Goal: Task Accomplishment & Management: Manage account settings

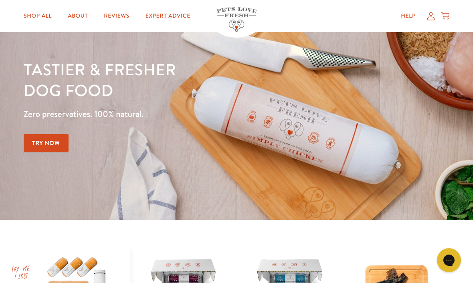
click at [428, 20] on icon at bounding box center [431, 16] width 8 height 8
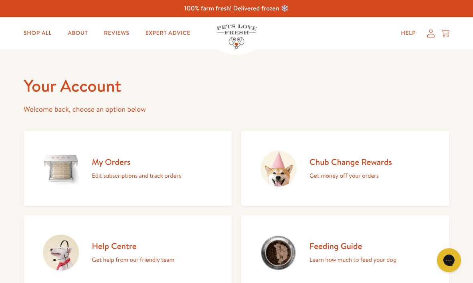
click at [143, 167] on div "My Orders Edit subscriptions and track orders" at bounding box center [136, 169] width 89 height 24
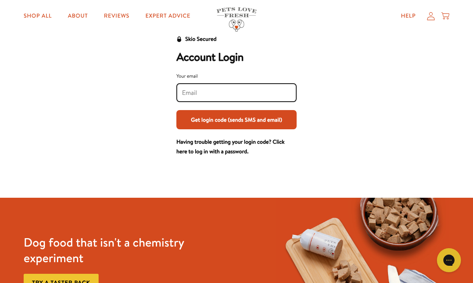
scroll to position [26, 0]
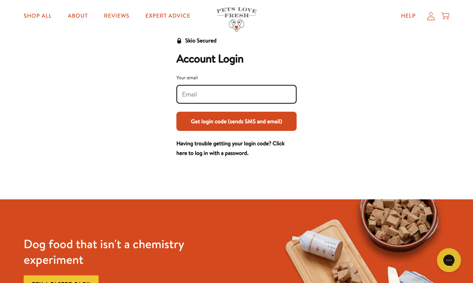
click at [200, 93] on input "Your email" at bounding box center [236, 94] width 109 height 9
type input "anna@northleighhouse.com"
click at [236, 121] on button "Get login code (sends SMS and email)" at bounding box center [236, 121] width 120 height 19
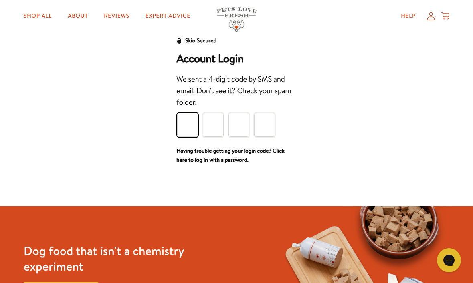
click at [187, 129] on input "Please enter your pin code" at bounding box center [187, 125] width 21 height 24
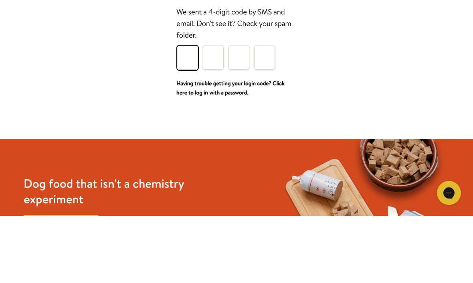
type input "6"
type input "9"
type input "0"
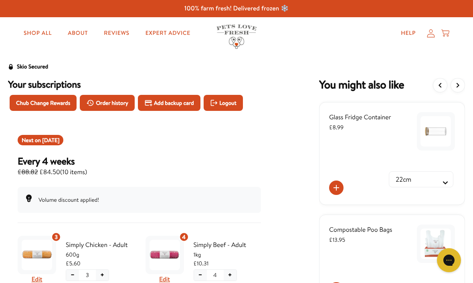
click at [430, 34] on icon at bounding box center [431, 33] width 8 height 8
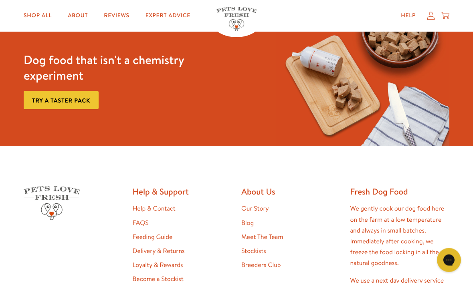
scroll to position [367, 0]
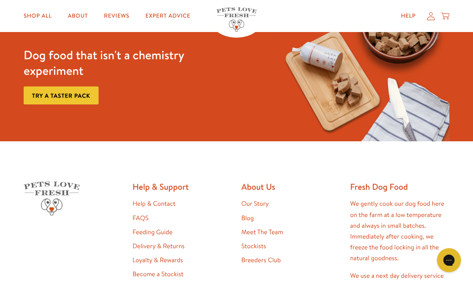
click at [452, 260] on icon "Open gorgias live chat" at bounding box center [449, 260] width 8 height 8
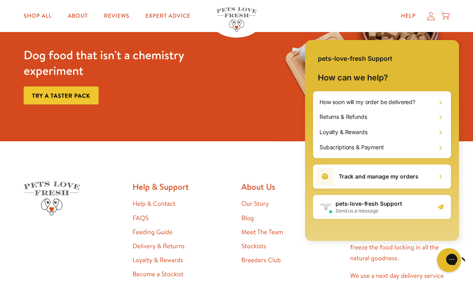
scroll to position [0, 0]
click at [358, 129] on h1 "Loyalty & Rewards" at bounding box center [343, 132] width 48 height 8
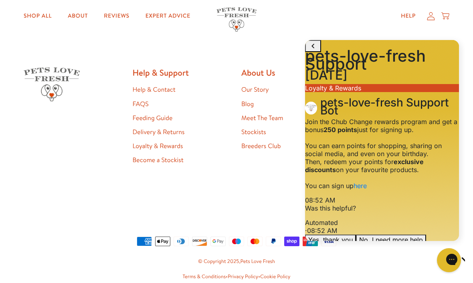
scroll to position [65, 0]
click at [411, 240] on button "No, I need more help" at bounding box center [391, 240] width 70 height 10
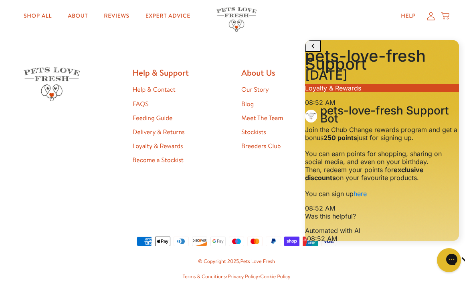
scroll to position [124, 0]
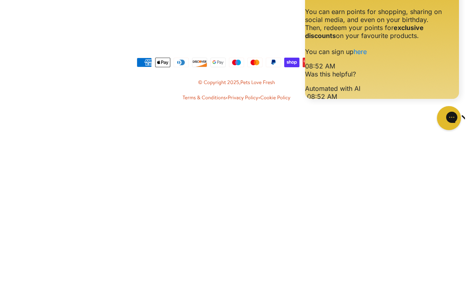
click at [314, 247] on icon "Jump to the latest message" at bounding box center [311, 250] width 6 height 6
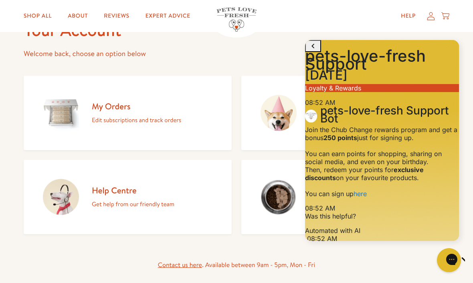
scroll to position [57, 0]
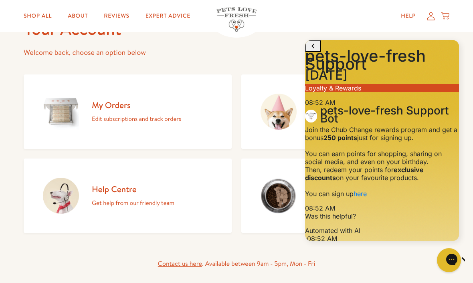
click at [472, 260] on icon "Close gorgias live chat" at bounding box center [477, 260] width 8 height 8
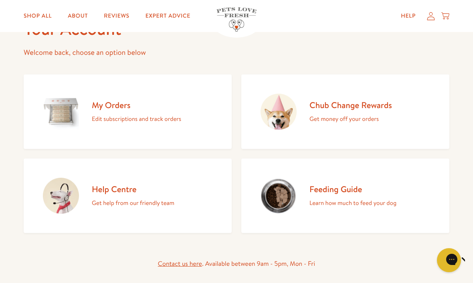
click at [377, 108] on h2 "Chub Change Rewards" at bounding box center [350, 105] width 83 height 11
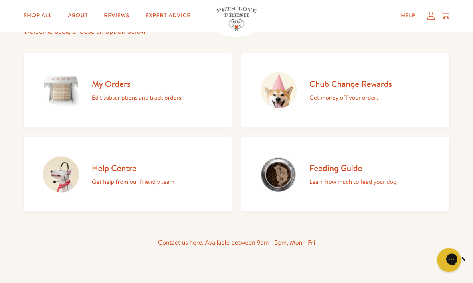
scroll to position [75, 0]
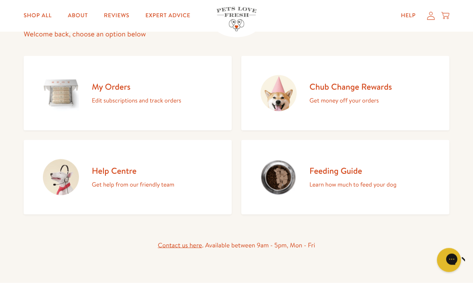
click at [344, 87] on h2 "Chub Change Rewards" at bounding box center [350, 86] width 83 height 11
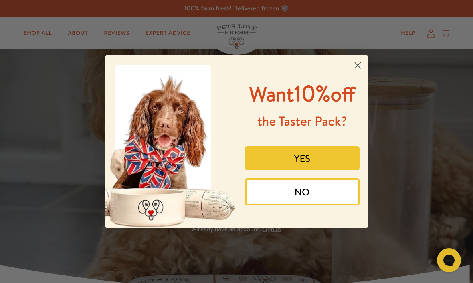
click at [366, 55] on form "Want 10% off the Taster Pack? YES NO Submit" at bounding box center [236, 141] width 262 height 173
click at [355, 61] on circle "Close dialog" at bounding box center [357, 65] width 13 height 13
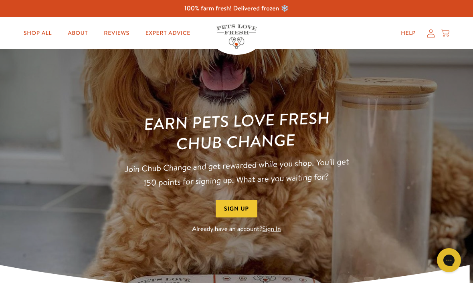
click at [429, 32] on icon at bounding box center [431, 33] width 8 height 8
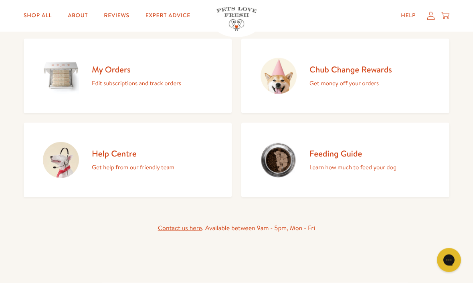
scroll to position [99, 0]
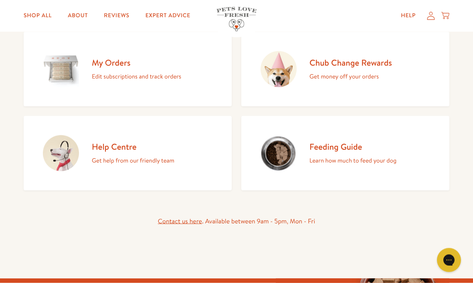
click at [133, 67] on h2 "My Orders" at bounding box center [136, 62] width 89 height 11
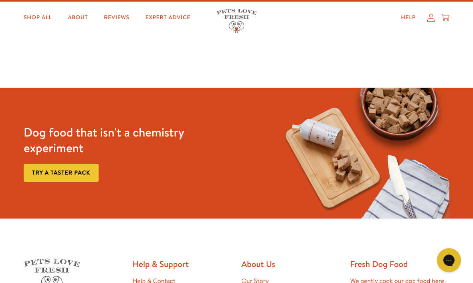
scroll to position [37, 0]
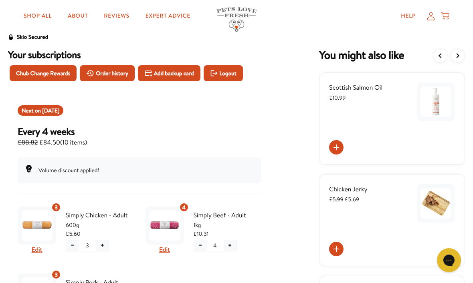
scroll to position [30, 0]
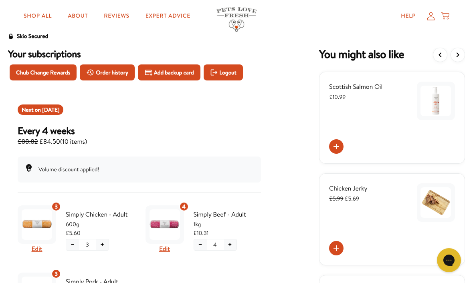
click at [57, 72] on span "Chub Change Rewards" at bounding box center [43, 72] width 54 height 9
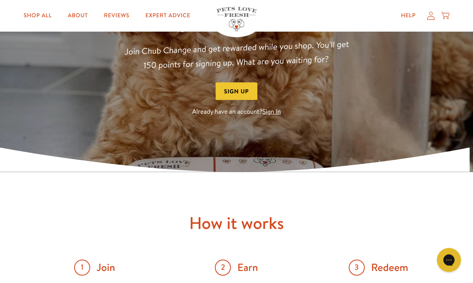
scroll to position [118, 0]
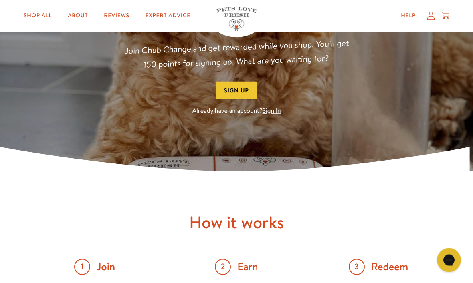
click at [270, 113] on link "Sign In" at bounding box center [271, 111] width 18 height 9
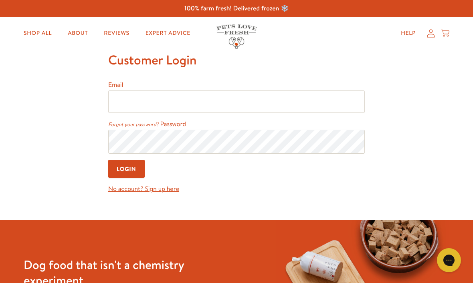
click at [146, 98] on input "Email" at bounding box center [236, 102] width 256 height 22
type input "anna@northleighhouse.com"
click at [127, 170] on input "Login" at bounding box center [126, 169] width 36 height 18
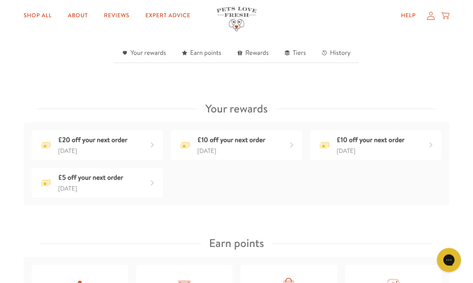
scroll to position [255, 0]
click at [154, 146] on div "£20 off your next order" at bounding box center [152, 145] width 13 height 13
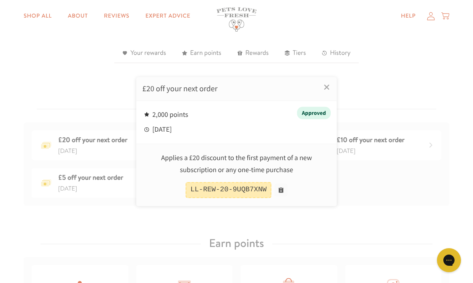
click at [240, 198] on div "LL-REW-20-9UQB7XNW" at bounding box center [228, 190] width 86 height 16
click at [236, 198] on div "LL-REW-20-9UQB7XNW" at bounding box center [228, 190] width 86 height 16
click at [243, 198] on div "LL-REW-20-9UQB7XNW" at bounding box center [228, 190] width 86 height 16
click at [322, 119] on div "Approved" at bounding box center [314, 113] width 34 height 13
click at [331, 97] on link "×" at bounding box center [326, 87] width 20 height 20
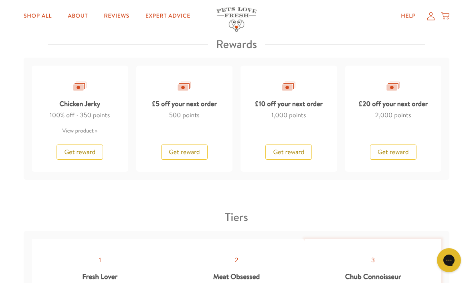
scroll to position [730, 0]
click at [397, 153] on span "Get reward" at bounding box center [392, 152] width 31 height 9
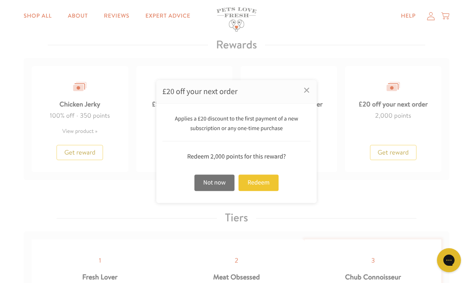
click at [262, 191] on div "Redeem" at bounding box center [258, 183] width 40 height 16
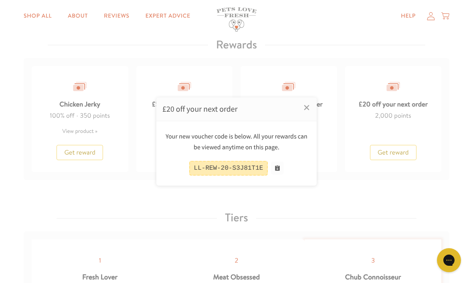
click at [244, 176] on div "LL-REW-20-S3J81T1E" at bounding box center [228, 168] width 79 height 15
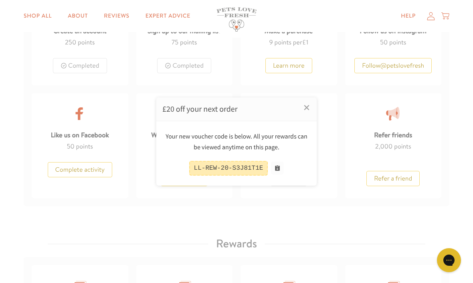
scroll to position [530, 0]
copy div "S3J81T1E"
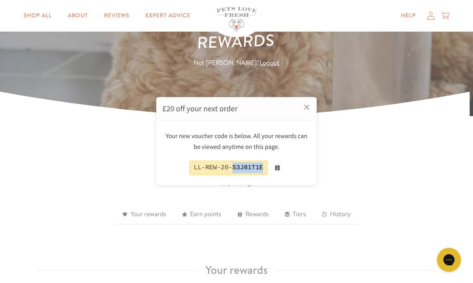
click at [433, 18] on div at bounding box center [236, 141] width 473 height 283
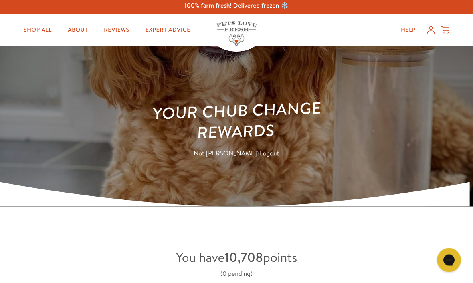
scroll to position [0, 0]
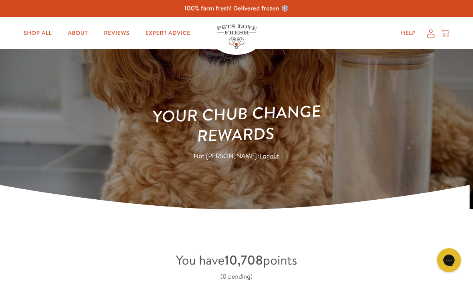
click at [429, 35] on icon at bounding box center [431, 33] width 8 height 8
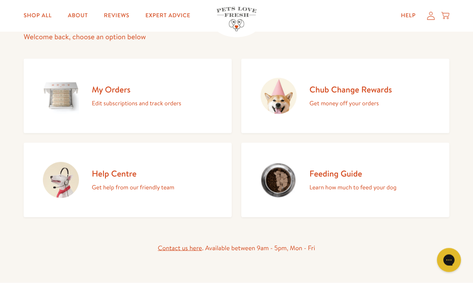
scroll to position [71, 0]
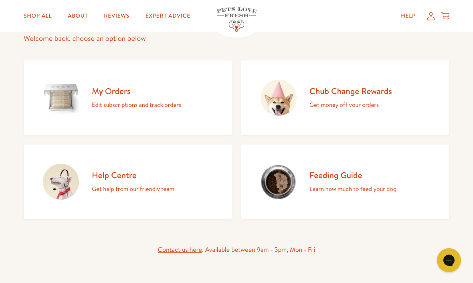
click at [130, 97] on div "My Orders Edit subscriptions and track orders" at bounding box center [136, 98] width 89 height 24
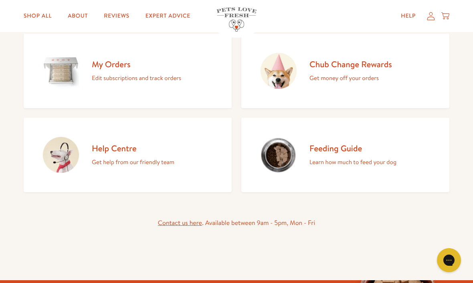
click at [139, 80] on p "Edit subscriptions and track orders" at bounding box center [136, 78] width 89 height 10
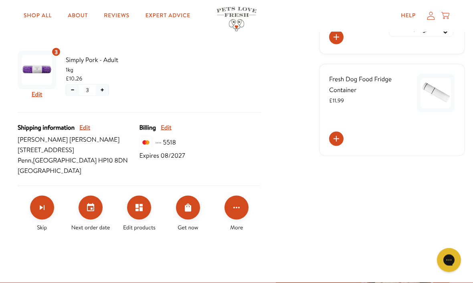
scroll to position [253, 0]
click at [247, 209] on button "Click for more options" at bounding box center [236, 207] width 24 height 24
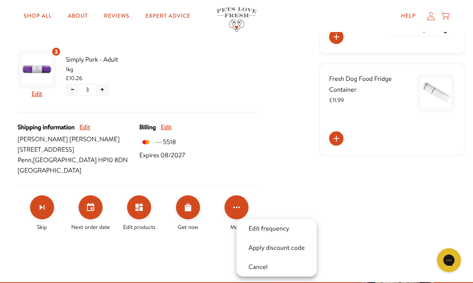
click at [285, 248] on button "Apply discount code" at bounding box center [276, 248] width 61 height 10
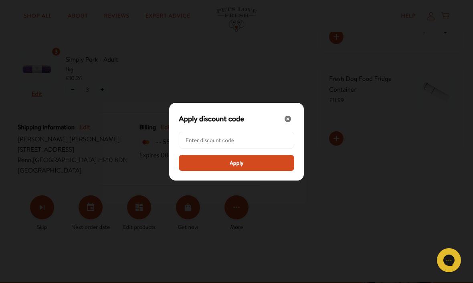
click at [203, 148] on input "Modal" at bounding box center [238, 140] width 107 height 16
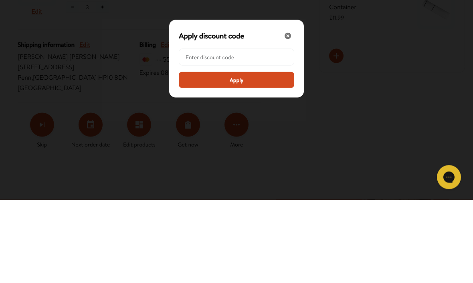
paste input "S3J81T1E"
type input "S3J81T1E"
click at [252, 155] on button "Apply" at bounding box center [236, 163] width 115 height 16
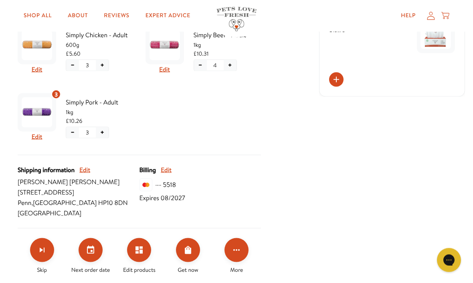
scroll to position [211, 0]
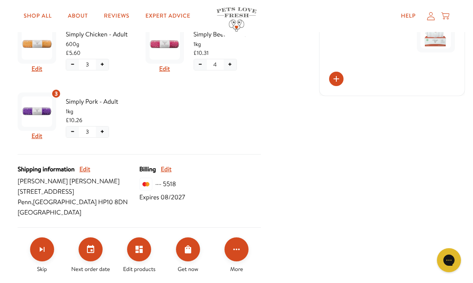
click at [241, 252] on button "Click for more options" at bounding box center [236, 250] width 24 height 24
click at [302, 207] on div at bounding box center [236, 141] width 473 height 283
click at [46, 252] on icon "Skip subscription" at bounding box center [42, 250] width 10 height 10
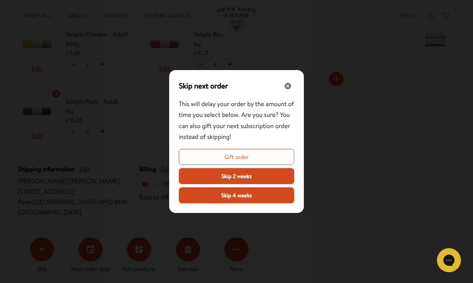
click at [294, 93] on div "Close" at bounding box center [287, 86] width 13 height 13
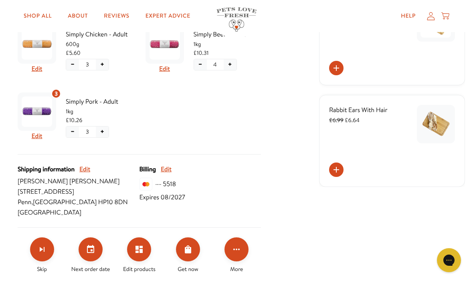
click at [99, 248] on button "Set your next order date" at bounding box center [91, 250] width 24 height 24
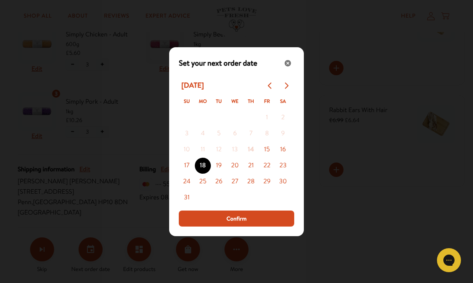
click at [291, 70] on div "Close" at bounding box center [287, 63] width 13 height 13
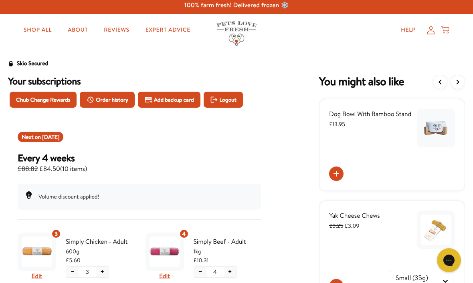
scroll to position [0, 0]
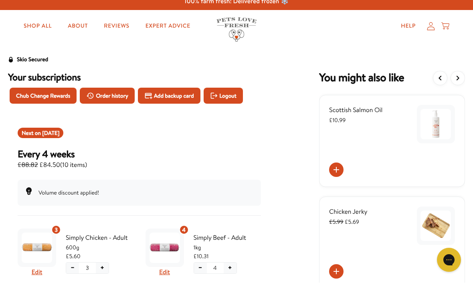
click at [129, 88] on button "Order history" at bounding box center [107, 96] width 55 height 16
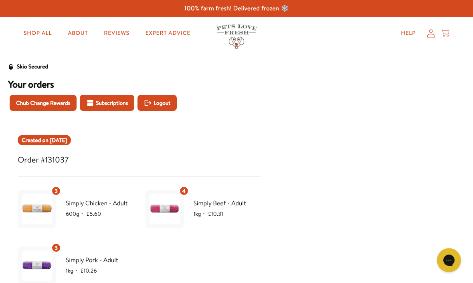
click at [125, 101] on span "Subscriptions" at bounding box center [112, 103] width 32 height 9
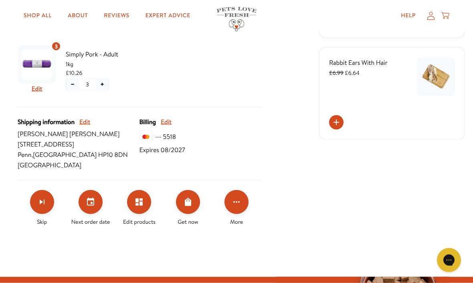
scroll to position [258, 0]
click at [235, 205] on icon "Click for more options" at bounding box center [237, 202] width 10 height 10
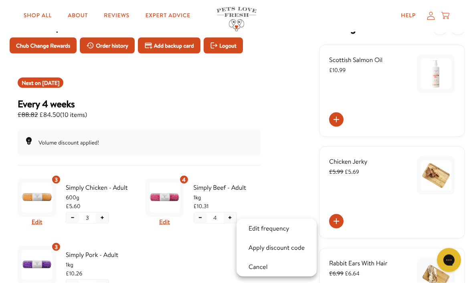
scroll to position [58, 0]
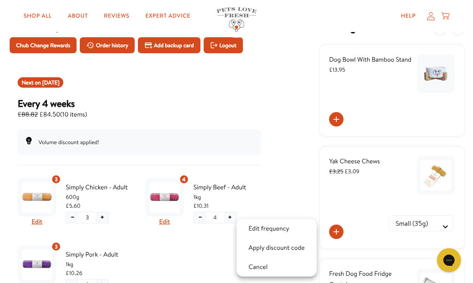
click at [387, 91] on div at bounding box center [236, 141] width 473 height 283
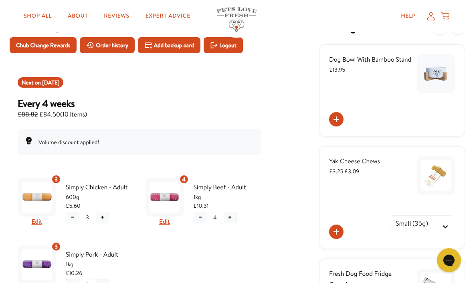
click at [433, 16] on icon at bounding box center [431, 16] width 8 height 8
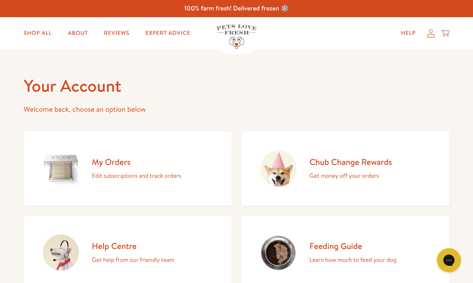
click at [409, 31] on link "Help" at bounding box center [408, 33] width 28 height 16
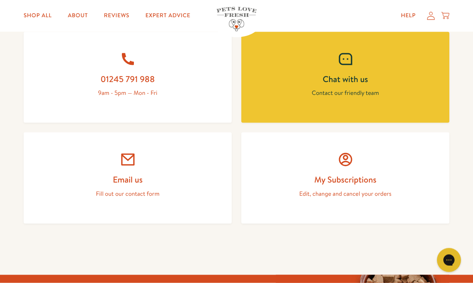
scroll to position [363, 0]
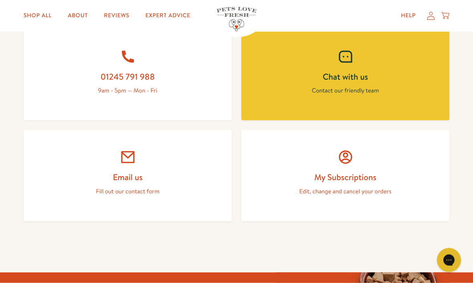
click at [350, 163] on link "My Subscriptions Edit, change and cancel your orders" at bounding box center [345, 175] width 208 height 91
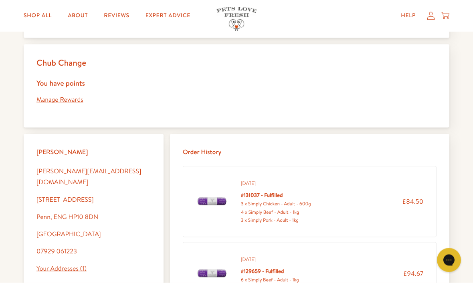
scroll to position [163, 0]
click at [73, 100] on link "Manage Rewards" at bounding box center [59, 99] width 47 height 9
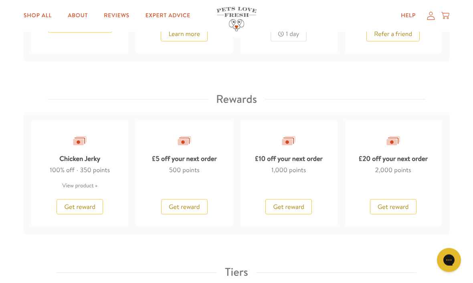
scroll to position [676, 0]
click at [403, 207] on span "Get reward" at bounding box center [392, 206] width 31 height 9
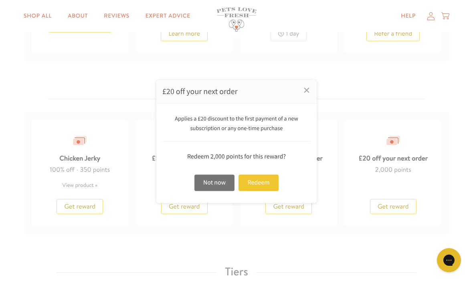
click at [264, 191] on div "Redeem" at bounding box center [258, 183] width 40 height 16
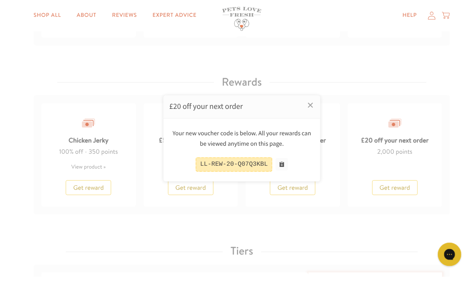
scroll to position [643, 0]
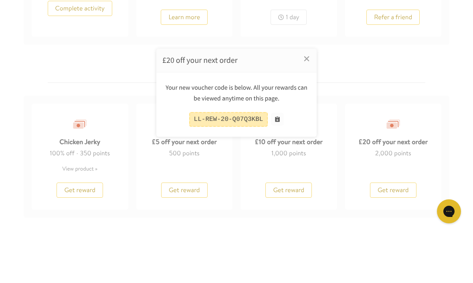
click at [310, 123] on div "Your new voucher code is below. All your rewards can be viewed anytime on this …" at bounding box center [236, 153] width 160 height 65
click at [307, 153] on div "LL-REW-20-Q07Q3KBL" at bounding box center [236, 164] width 148 height 23
click at [310, 153] on div "LL-REW-20-Q07Q3KBL" at bounding box center [236, 164] width 148 height 23
click at [311, 125] on div "Your new voucher code is below. All your rewards can be viewed anytime on this …" at bounding box center [236, 153] width 160 height 65
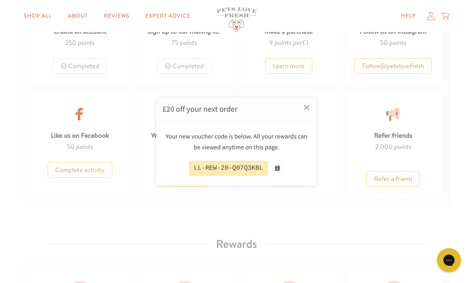
scroll to position [513, 0]
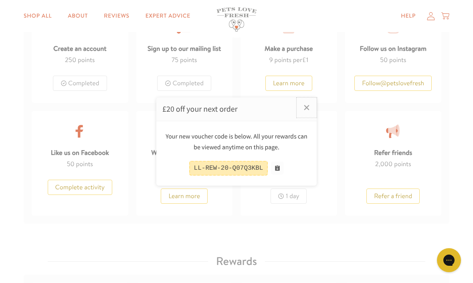
click at [307, 114] on link "×" at bounding box center [306, 107] width 20 height 20
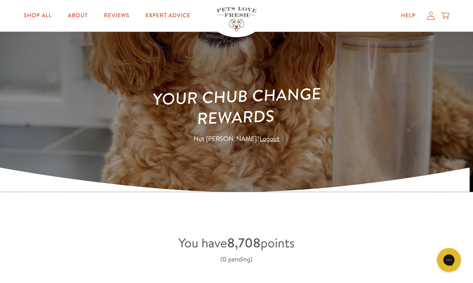
scroll to position [0, 0]
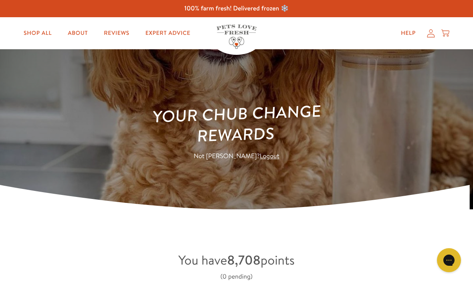
click at [427, 39] on div "Help My account Cart" at bounding box center [423, 33] width 60 height 16
click at [431, 34] on icon at bounding box center [431, 33] width 8 height 8
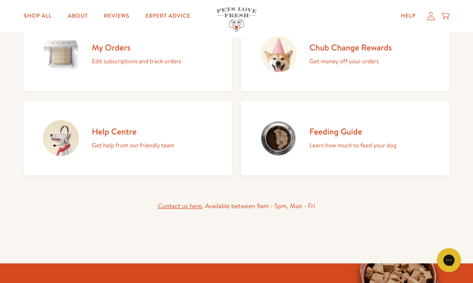
scroll to position [114, 0]
click at [126, 55] on div "My Orders Edit subscriptions and track orders" at bounding box center [136, 54] width 89 height 24
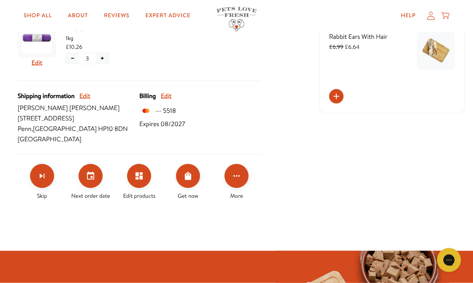
click at [241, 173] on icon "Click for more options" at bounding box center [237, 176] width 10 height 10
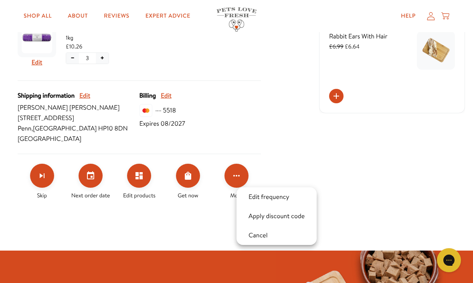
click at [287, 217] on button "Apply discount code" at bounding box center [276, 217] width 61 height 10
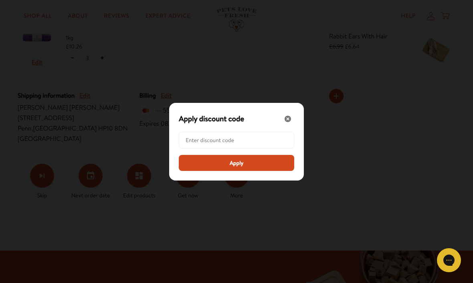
click at [198, 148] on input "Modal" at bounding box center [238, 140] width 107 height 16
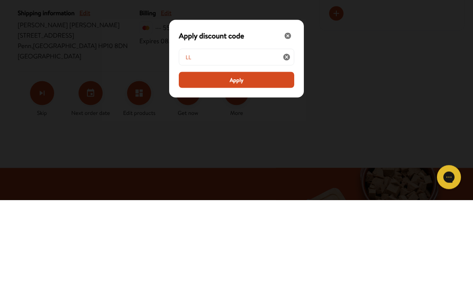
scroll to position [367, 0]
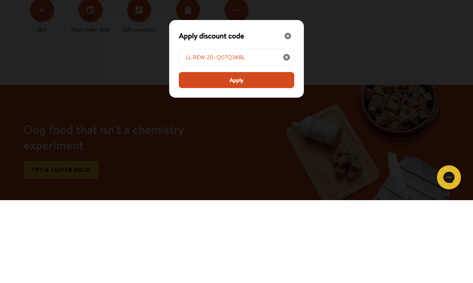
type input "LL-REW-20–Q07Q3KBL"
click at [254, 155] on button "Apply" at bounding box center [236, 163] width 115 height 16
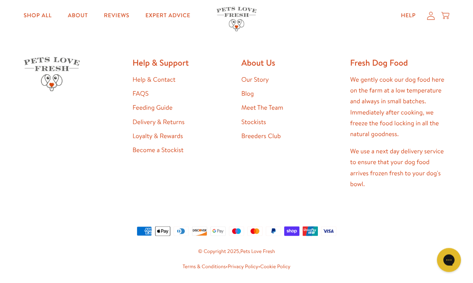
scroll to position [649, 0]
click at [169, 82] on link "Help & Contact" at bounding box center [154, 79] width 43 height 9
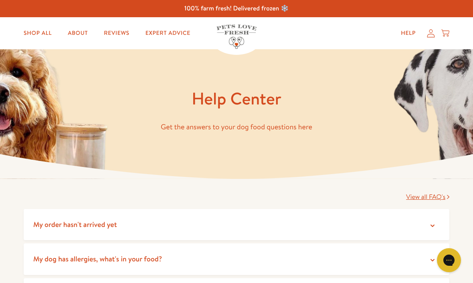
click at [431, 35] on icon at bounding box center [431, 33] width 8 height 8
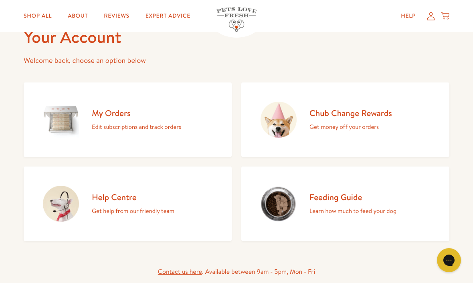
scroll to position [48, 0]
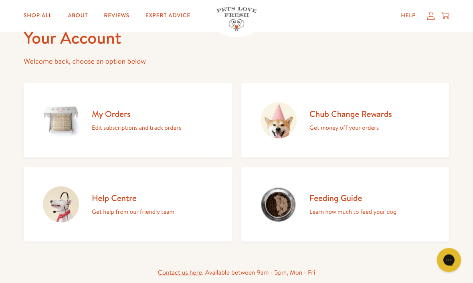
click at [158, 123] on p "Edit subscriptions and track orders" at bounding box center [136, 128] width 89 height 10
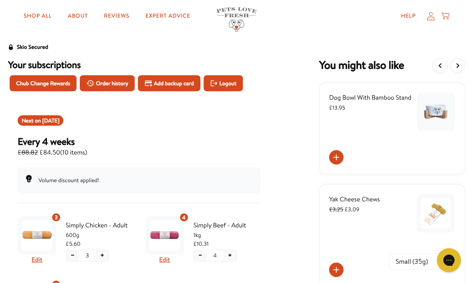
scroll to position [19, 0]
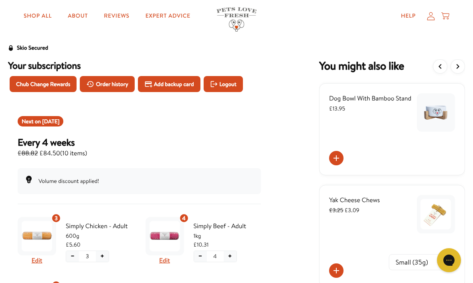
click at [429, 20] on icon at bounding box center [431, 16] width 8 height 8
